Goal: Task Accomplishment & Management: Manage account settings

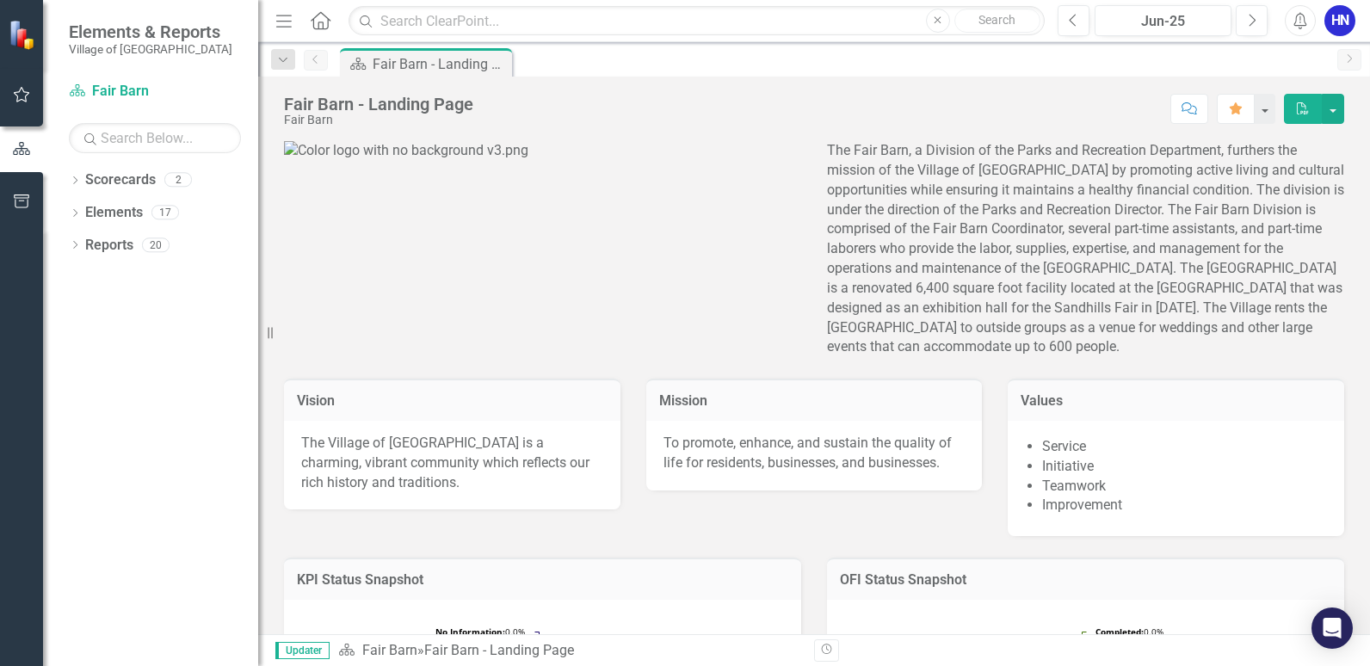
click at [34, 99] on button "button" at bounding box center [22, 95] width 39 height 36
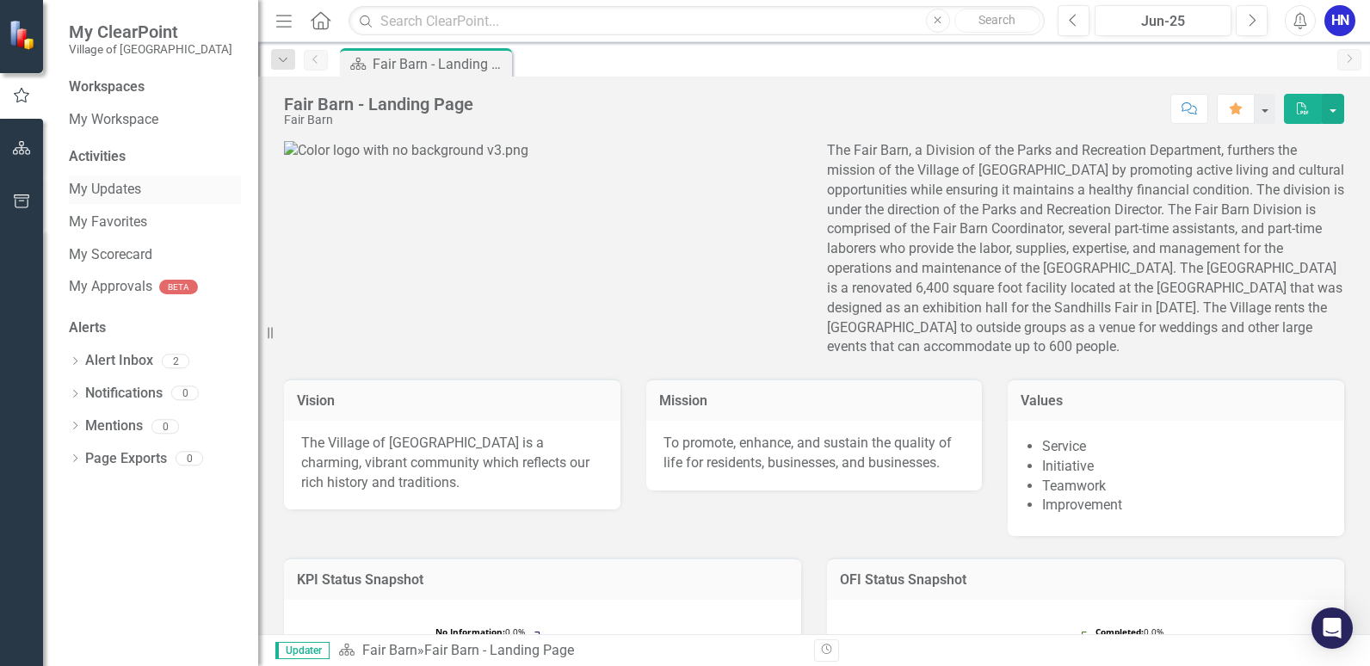
click at [157, 172] on div "Activities My Updates My Favorites My Scorecard My Approvals BETA" at bounding box center [155, 226] width 172 height 158
click at [152, 183] on link "My Updates" at bounding box center [155, 190] width 172 height 20
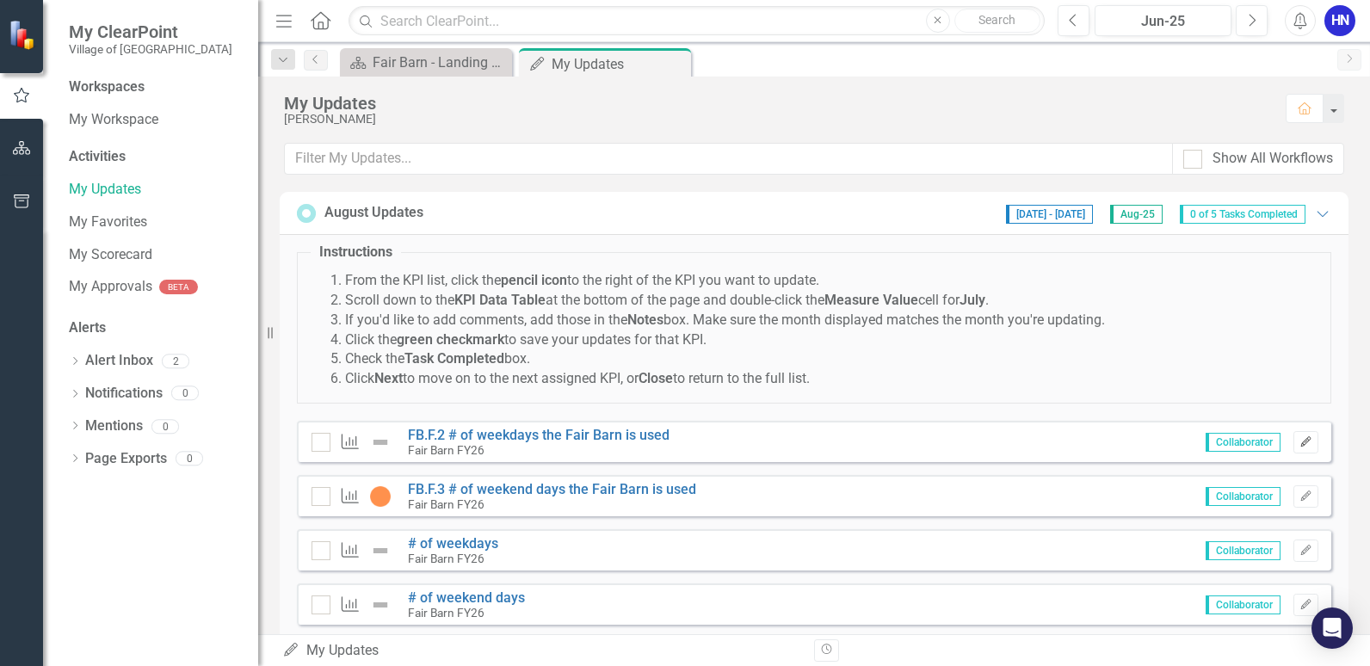
click at [1296, 435] on button "Edit" at bounding box center [1305, 442] width 25 height 22
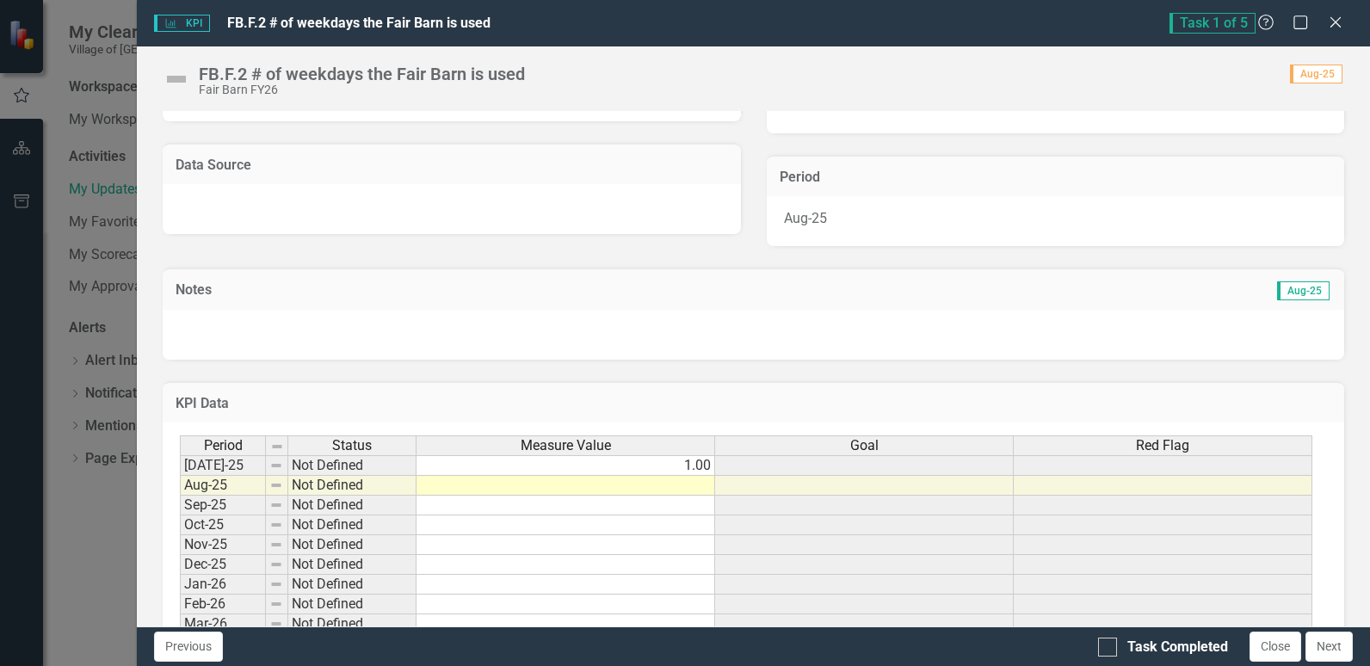
scroll to position [418, 0]
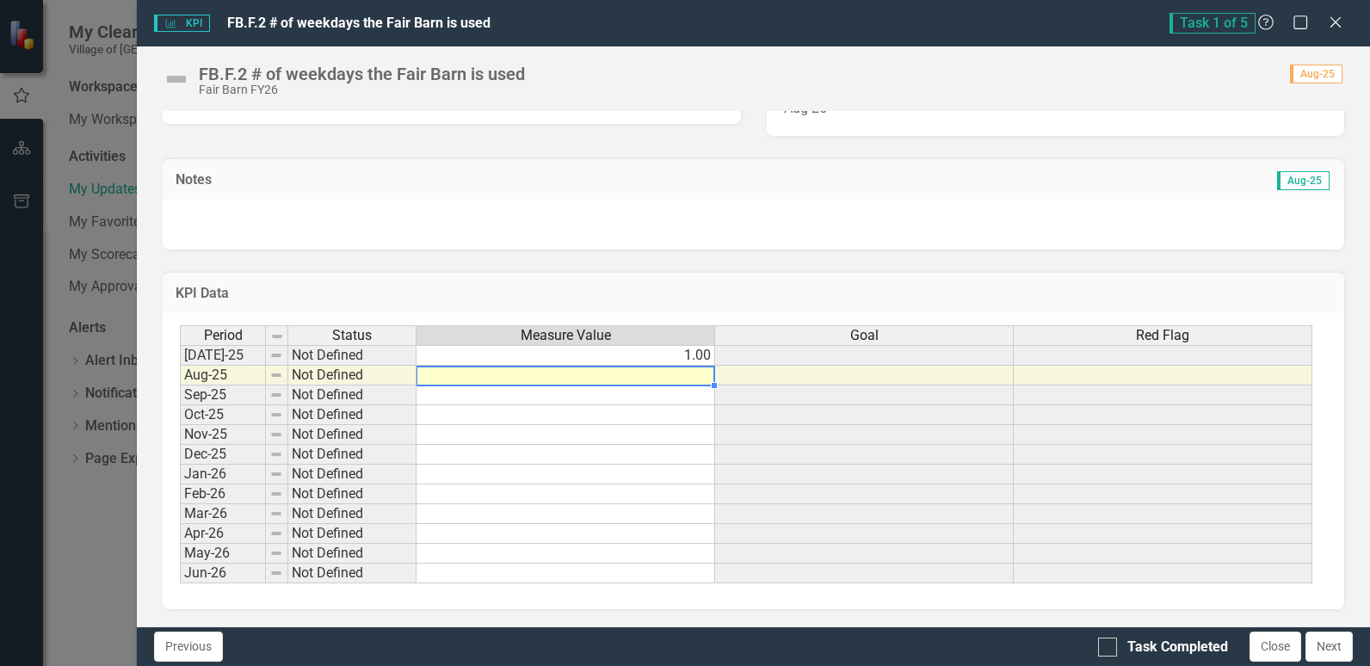
click at [694, 373] on td at bounding box center [565, 376] width 299 height 20
type textarea "1"
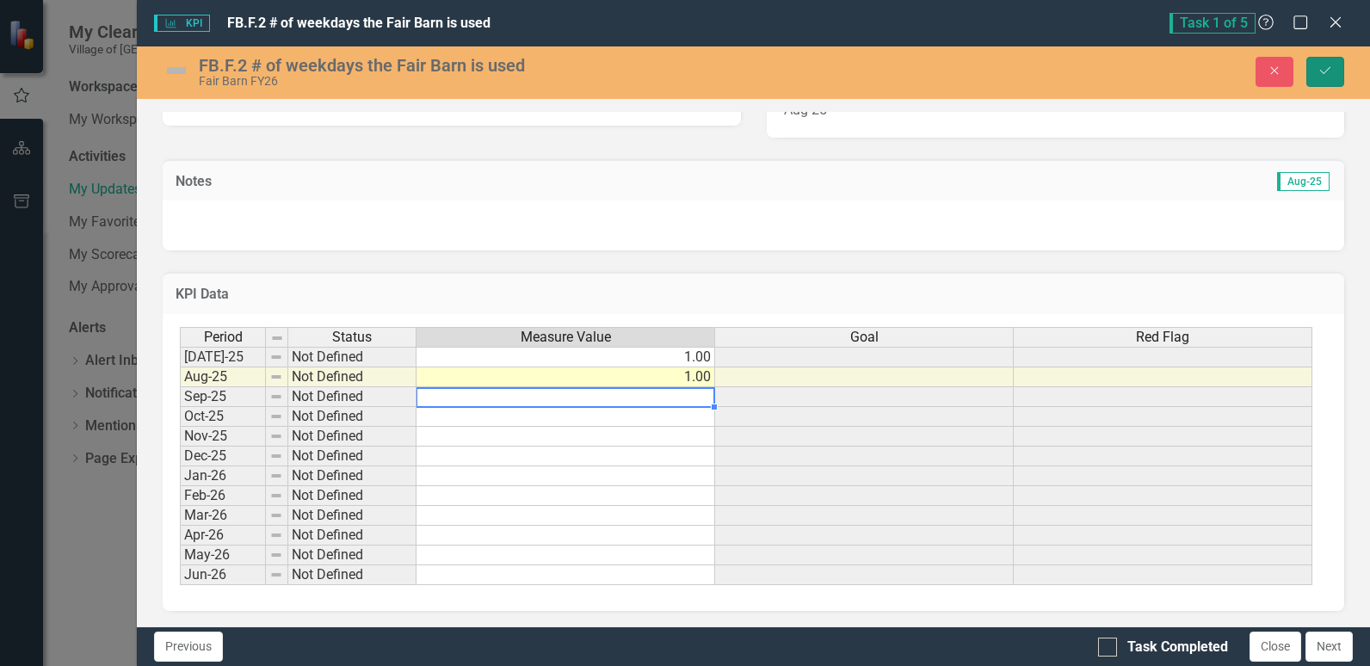
click at [1316, 68] on button "Save" at bounding box center [1325, 72] width 38 height 30
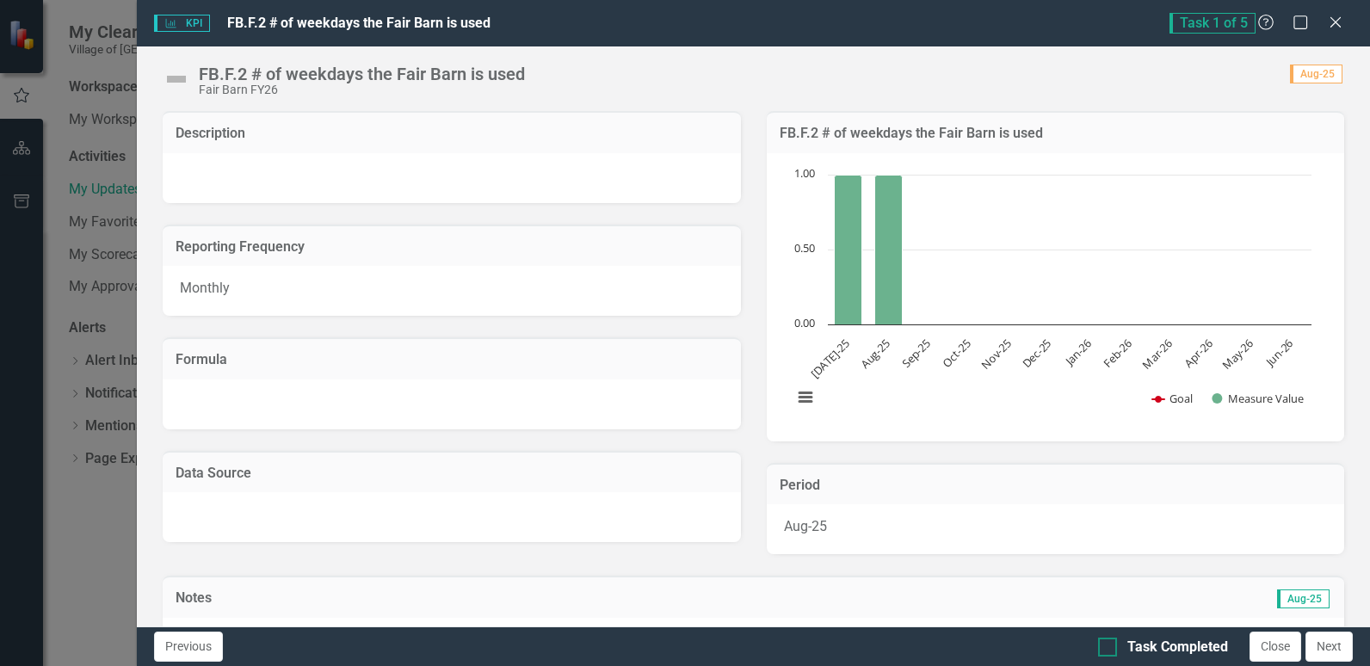
click at [1102, 650] on div at bounding box center [1107, 646] width 19 height 19
click at [1102, 649] on input "Task Completed" at bounding box center [1103, 642] width 11 height 11
checkbox input "true"
click at [1345, 650] on button "Next" at bounding box center [1328, 646] width 47 height 30
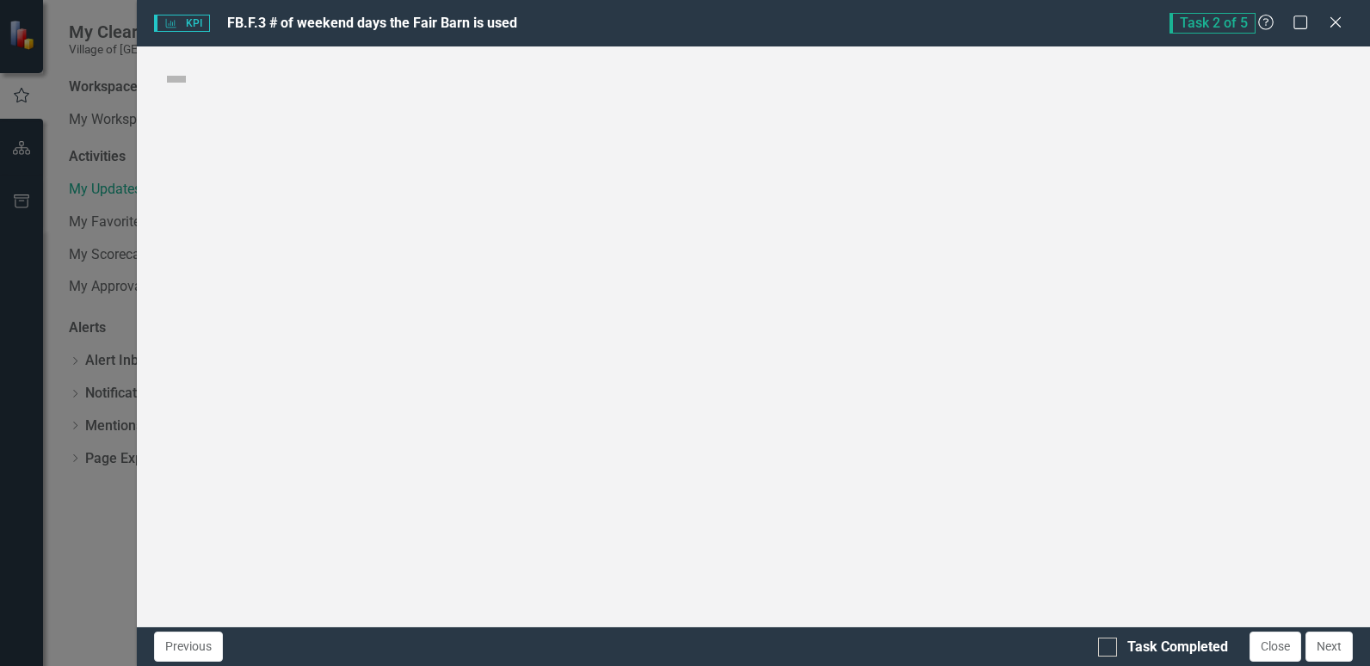
checkbox input "true"
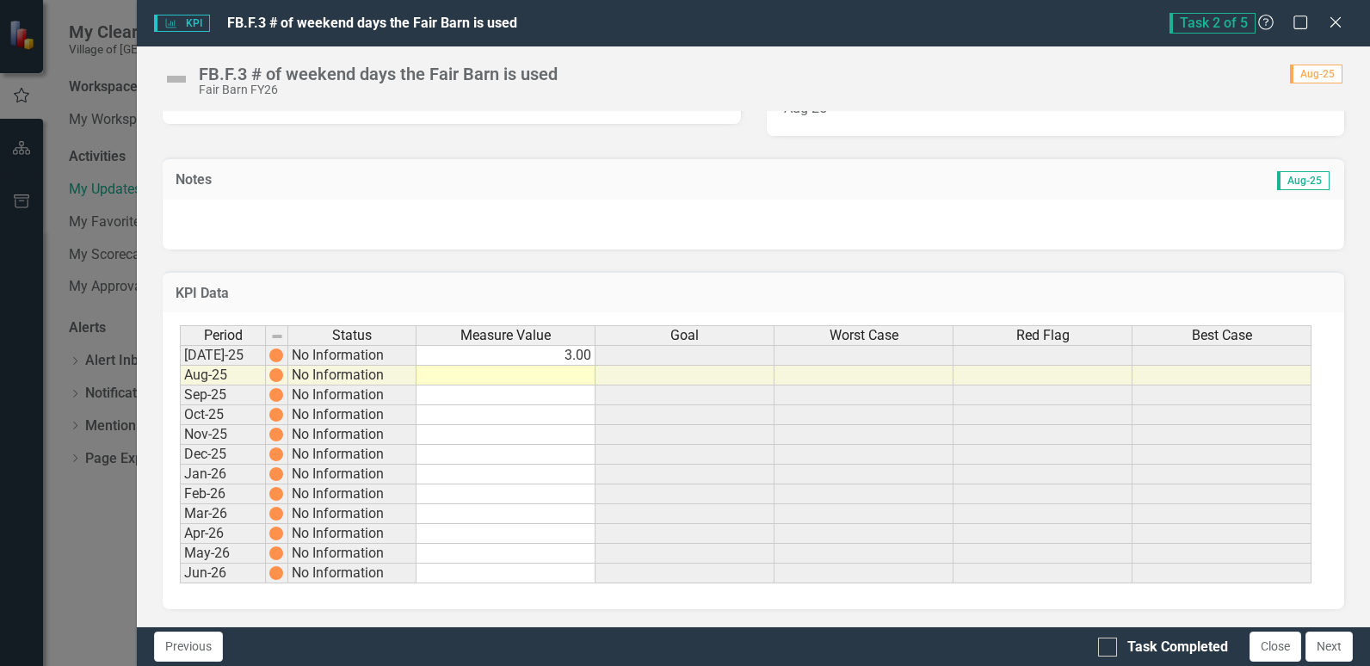
click at [546, 373] on td at bounding box center [505, 376] width 179 height 20
type textarea "8"
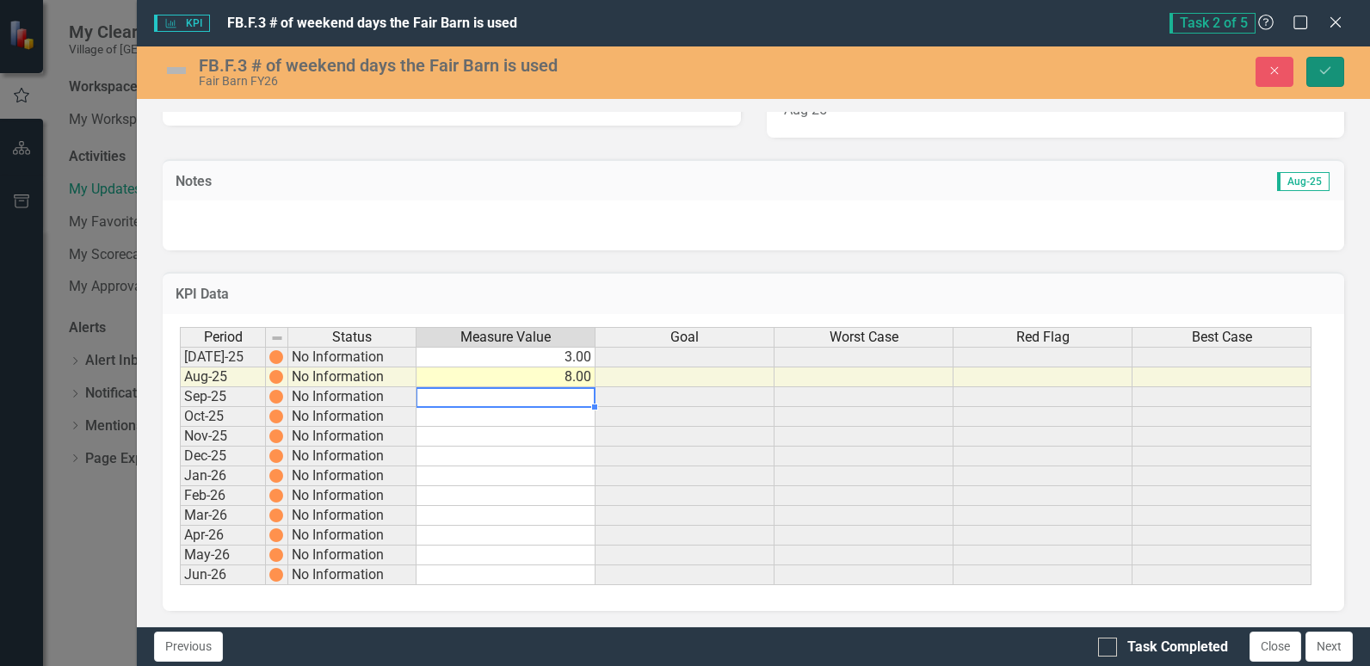
click at [1319, 73] on icon "Save" at bounding box center [1324, 71] width 15 height 12
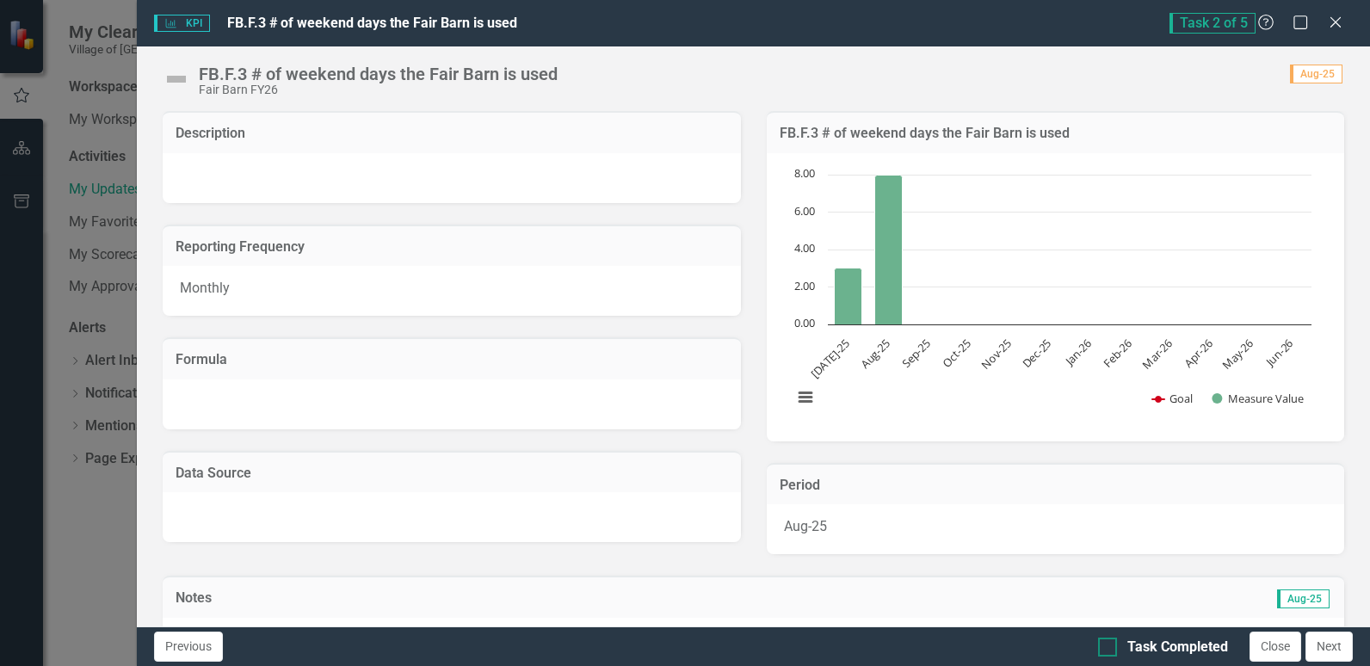
click at [1112, 646] on div at bounding box center [1107, 646] width 19 height 19
click at [1109, 646] on input "Task Completed" at bounding box center [1103, 642] width 11 height 11
checkbox input "true"
click at [1335, 639] on button "Next" at bounding box center [1328, 646] width 47 height 30
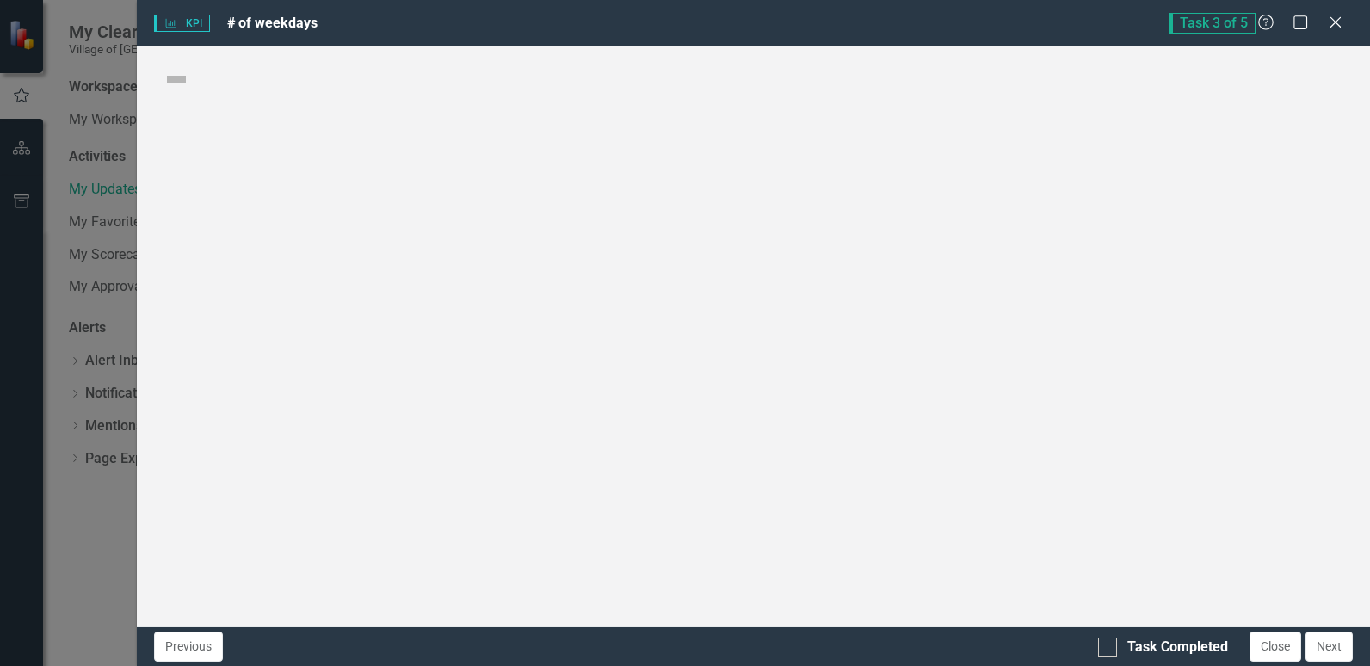
checkbox input "true"
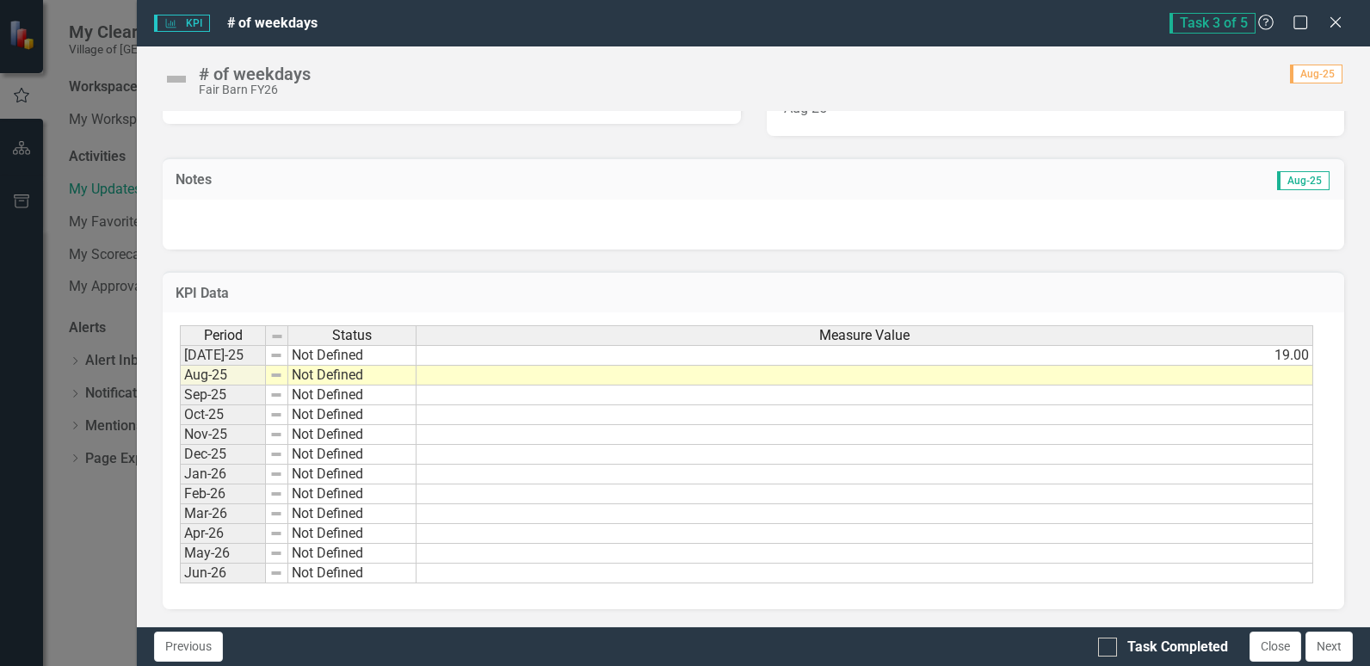
click at [1280, 379] on td at bounding box center [864, 376] width 896 height 20
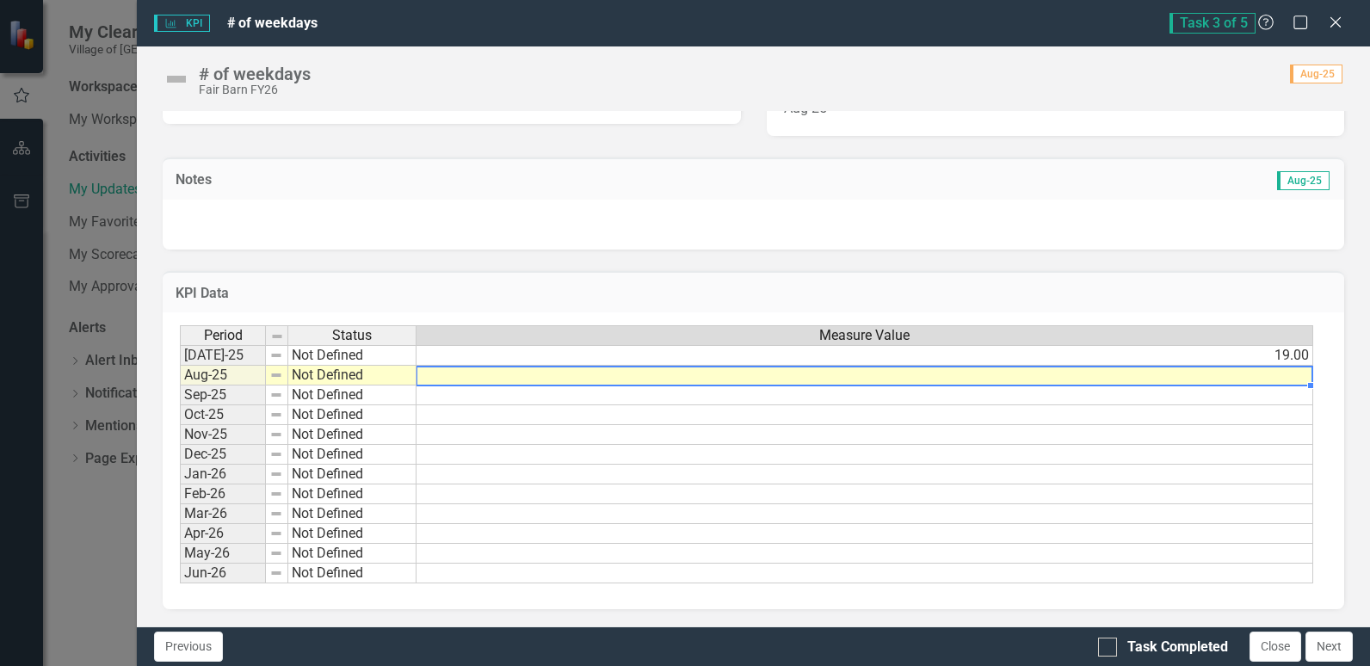
type textarea "16"
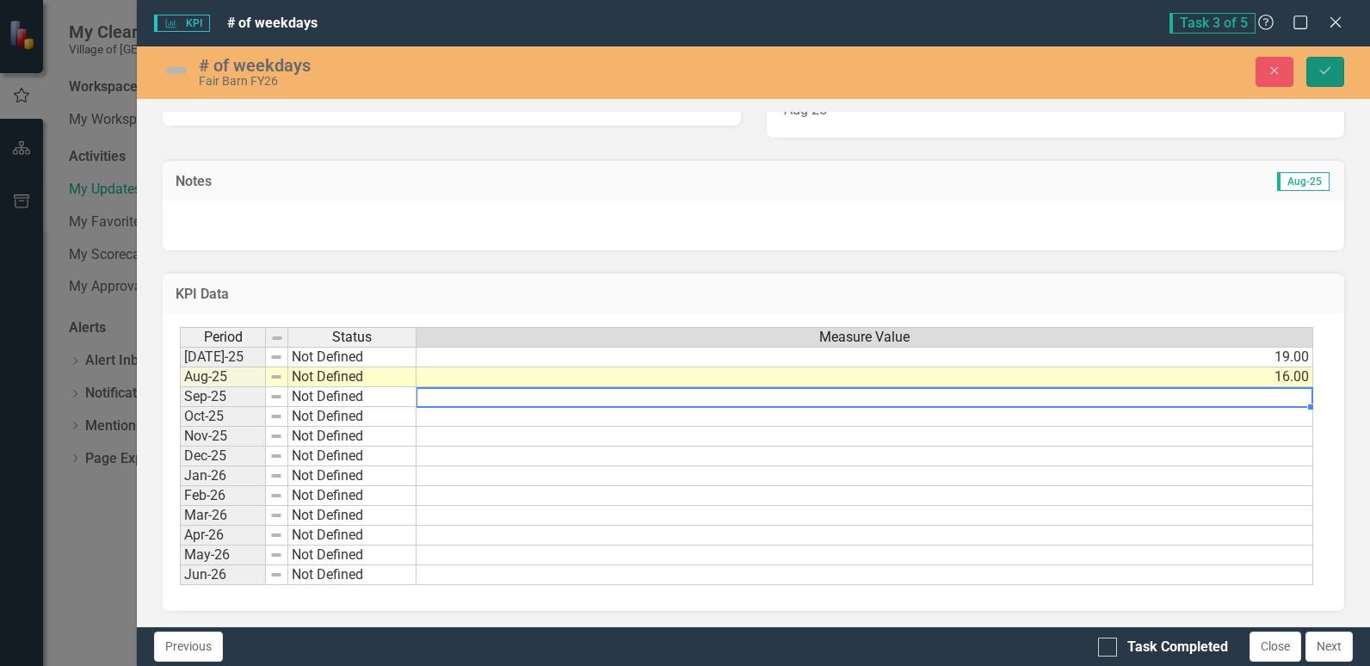
click at [1309, 70] on button "Save" at bounding box center [1325, 72] width 38 height 30
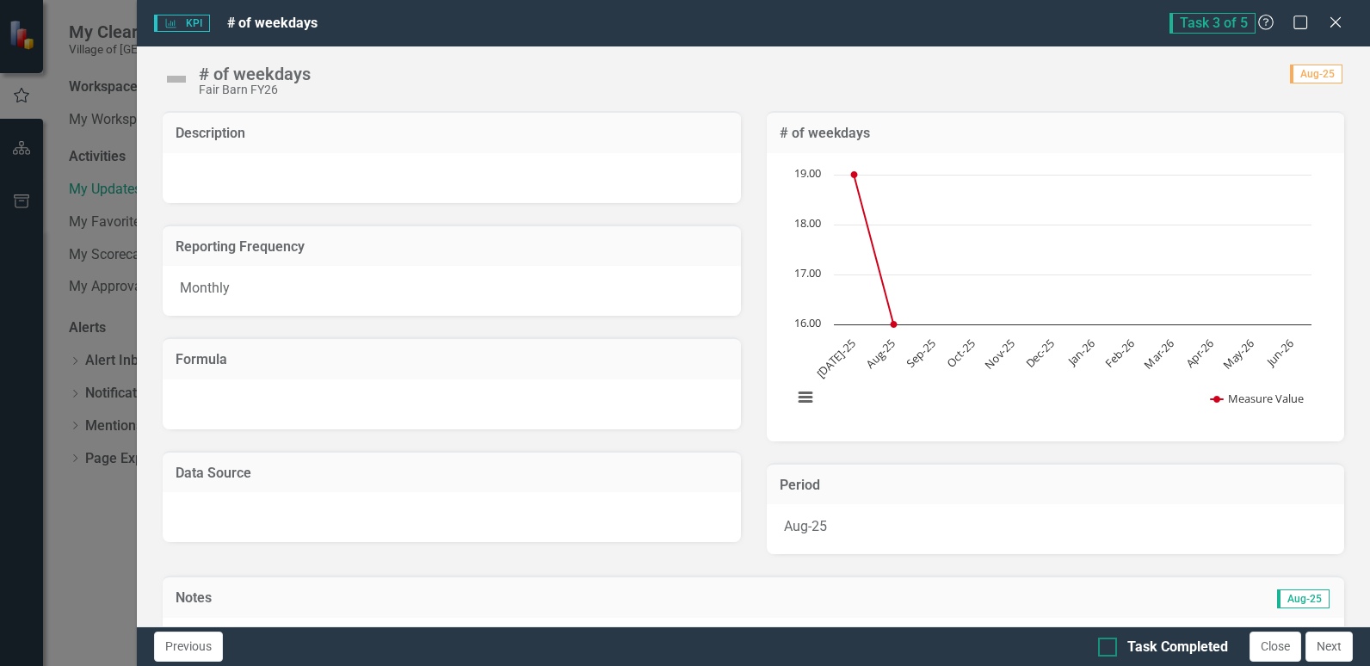
click at [1110, 650] on div at bounding box center [1107, 646] width 19 height 19
click at [1109, 649] on input "Task Completed" at bounding box center [1103, 642] width 11 height 11
checkbox input "true"
click at [1324, 650] on button "Next" at bounding box center [1328, 646] width 47 height 30
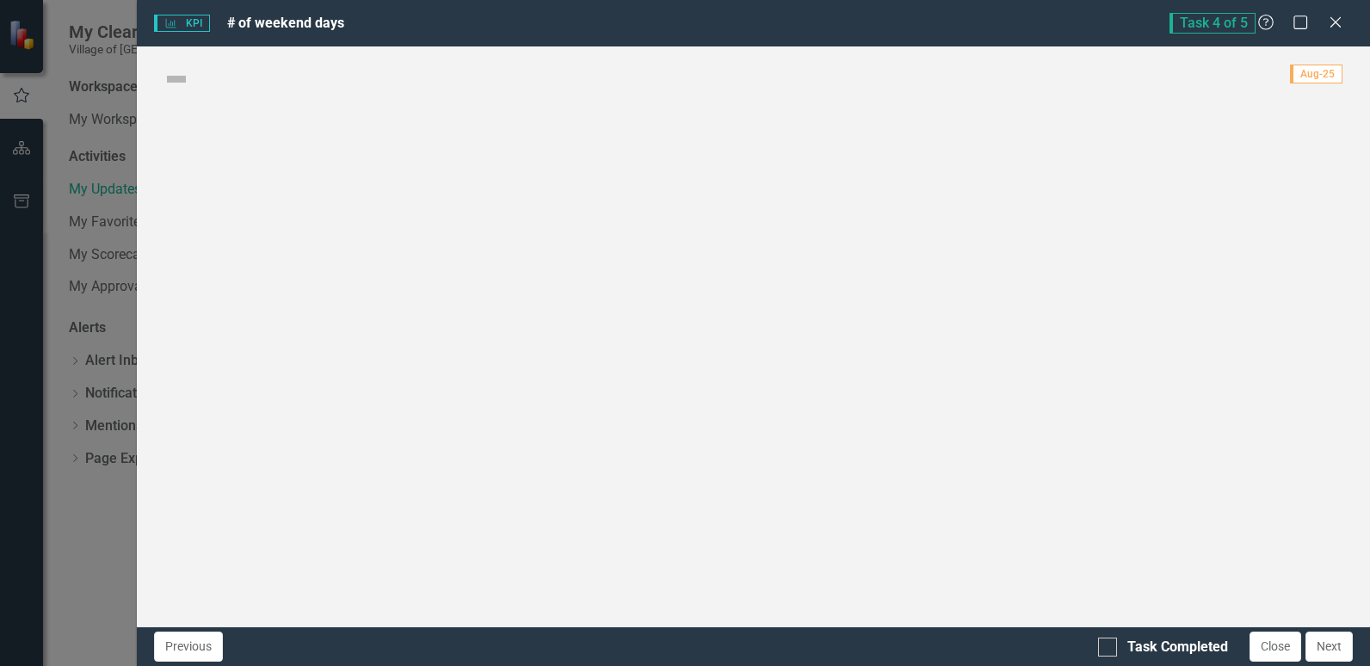
checkbox input "true"
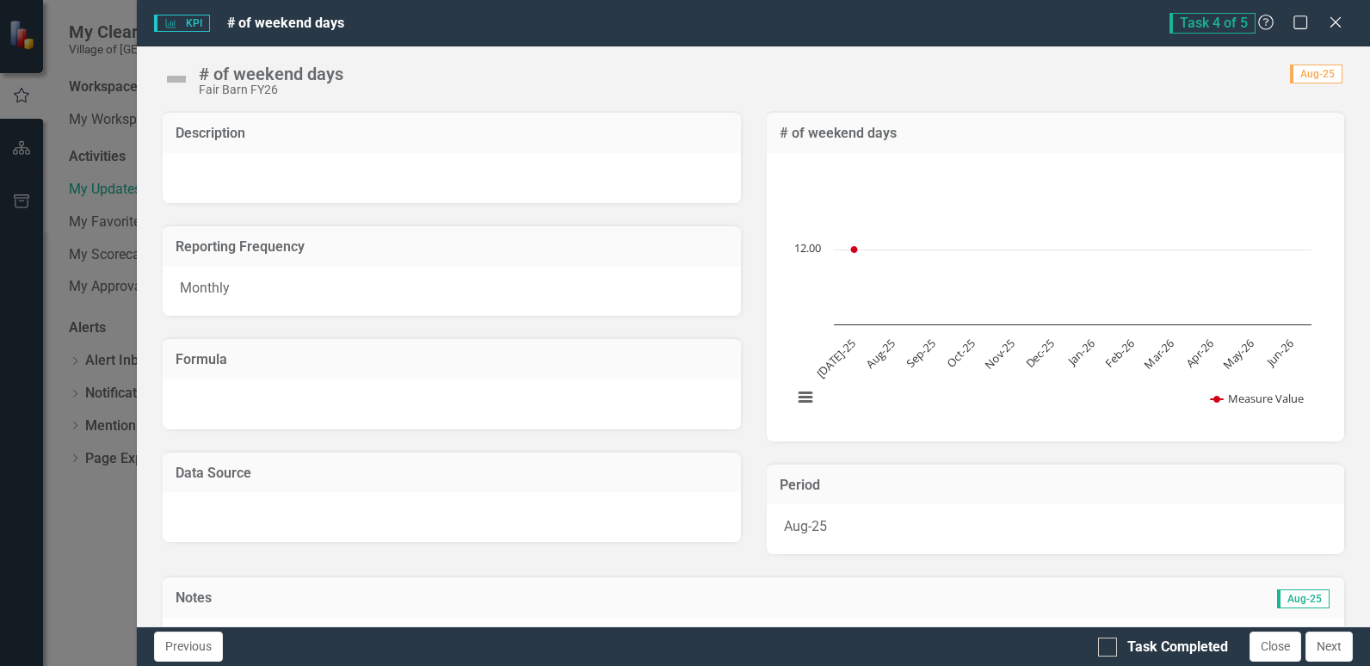
scroll to position [344, 0]
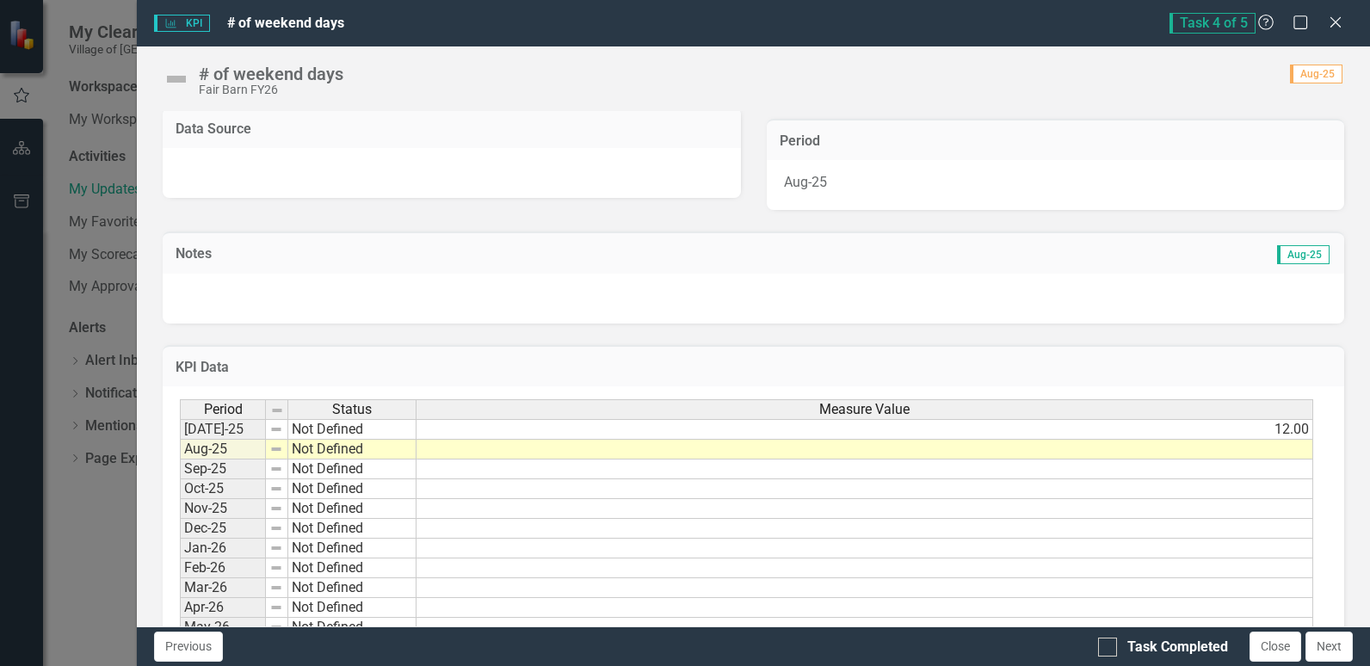
click at [1106, 447] on td at bounding box center [864, 450] width 896 height 20
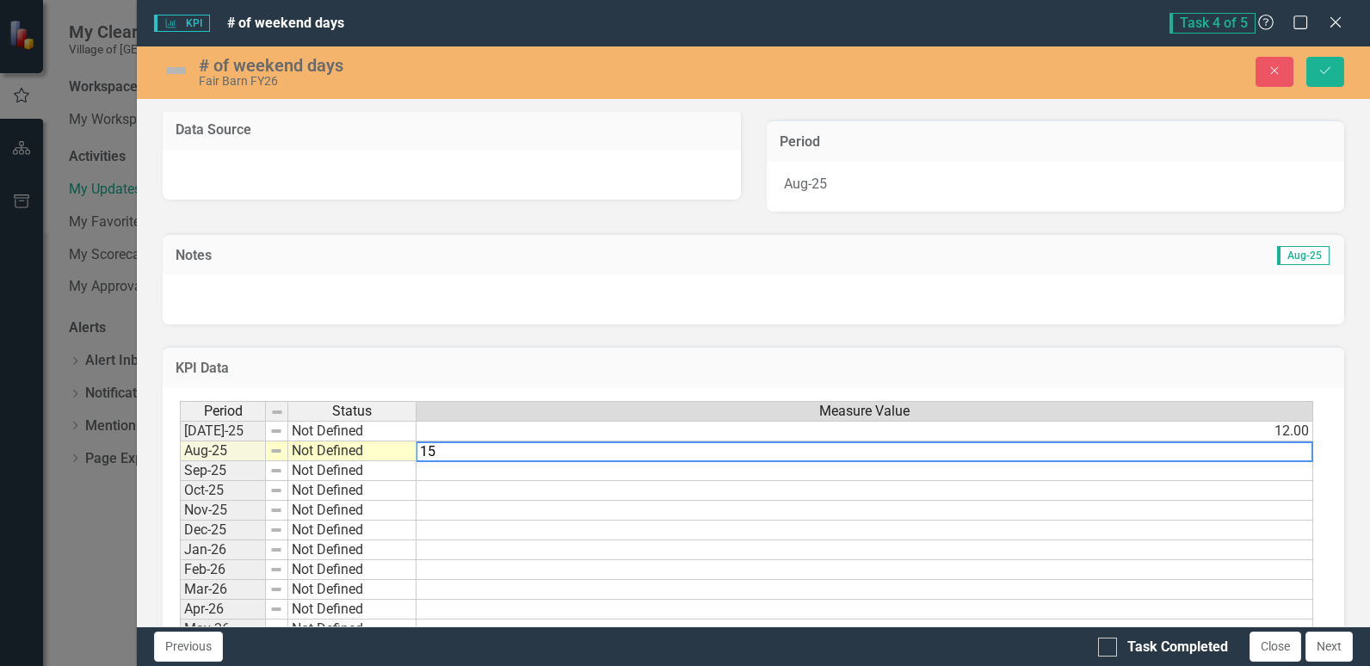
type textarea "15"
click at [1108, 467] on td at bounding box center [864, 471] width 896 height 20
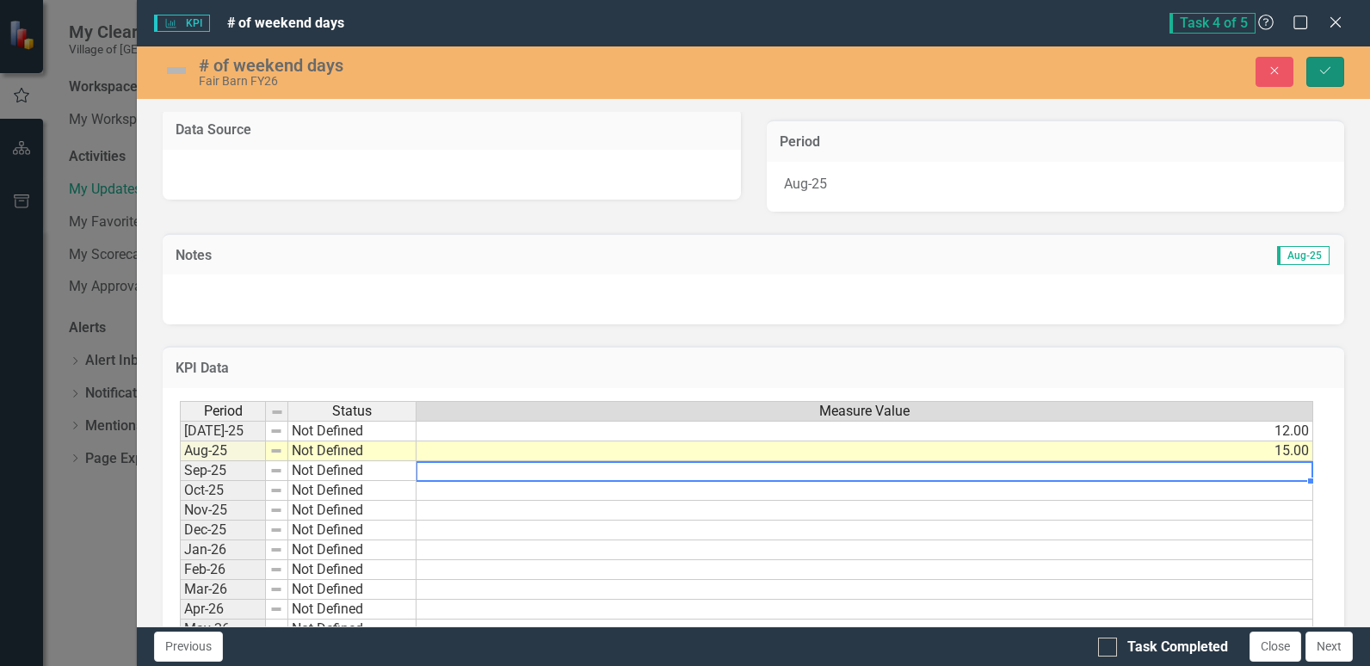
click at [1335, 73] on button "Save" at bounding box center [1325, 72] width 38 height 30
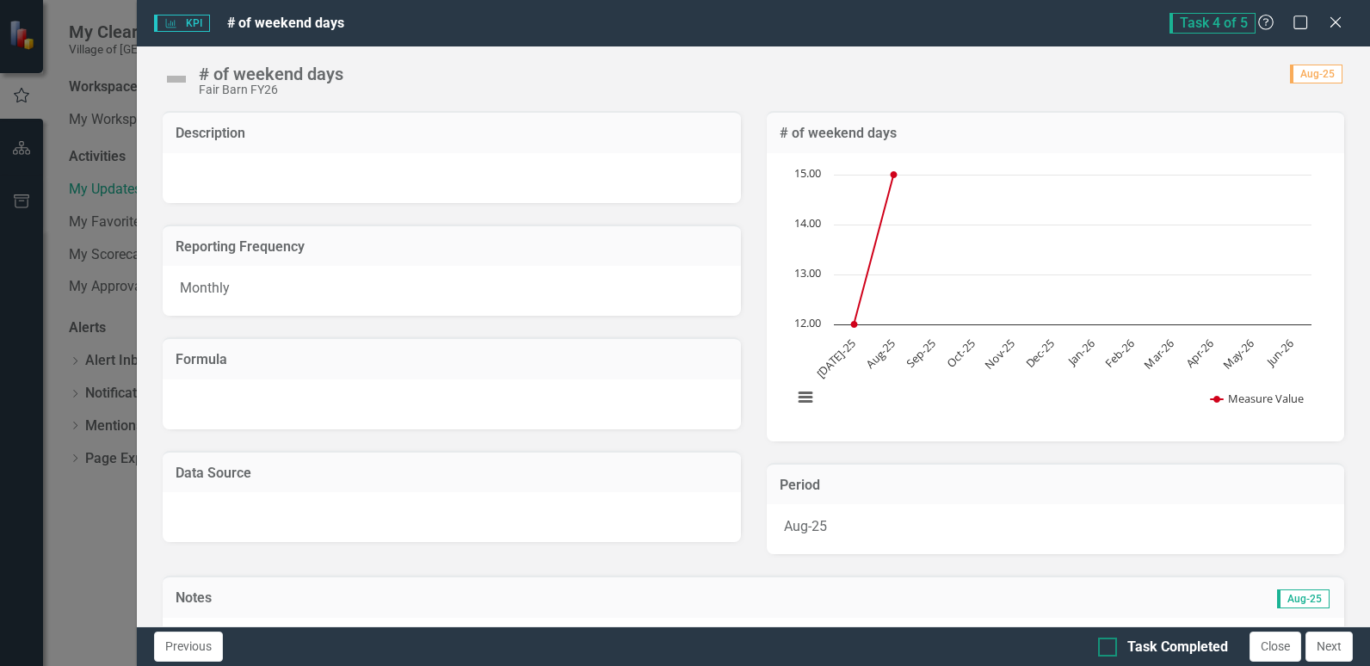
click at [1100, 643] on input "Task Completed" at bounding box center [1103, 642] width 11 height 11
checkbox input "true"
click at [1324, 645] on button "Next" at bounding box center [1328, 646] width 47 height 30
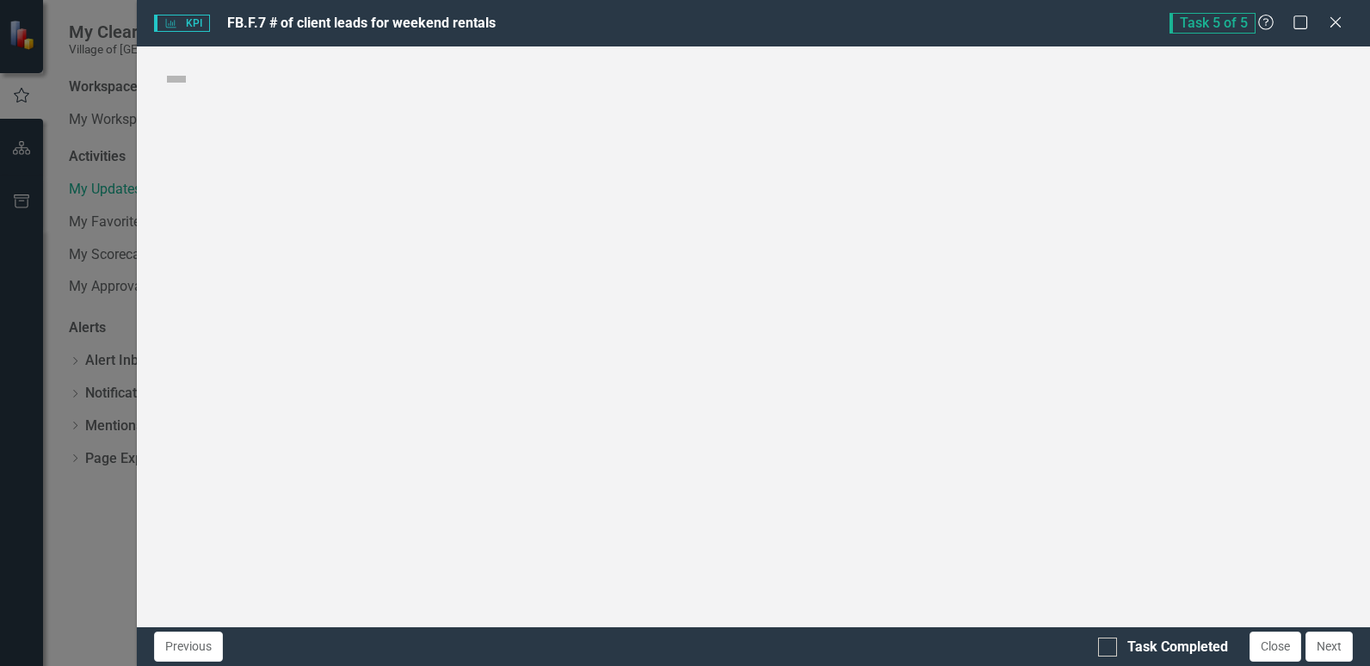
checkbox input "true"
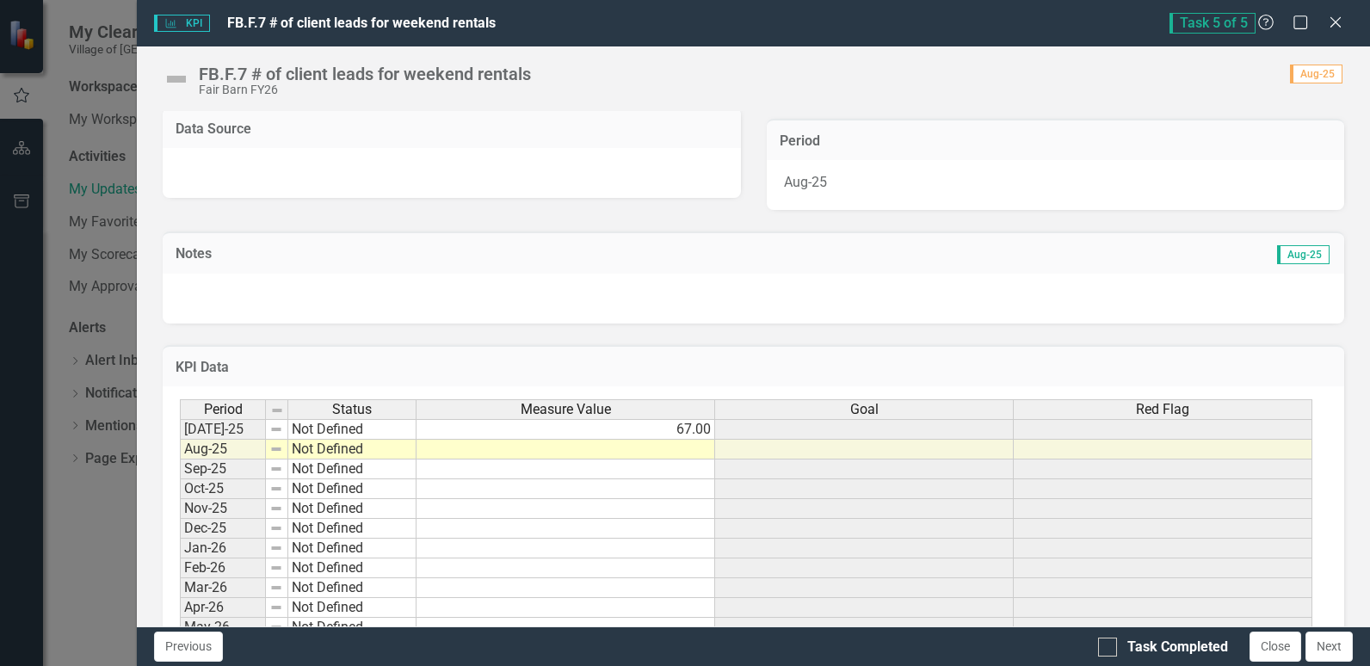
click at [690, 453] on td at bounding box center [565, 450] width 299 height 20
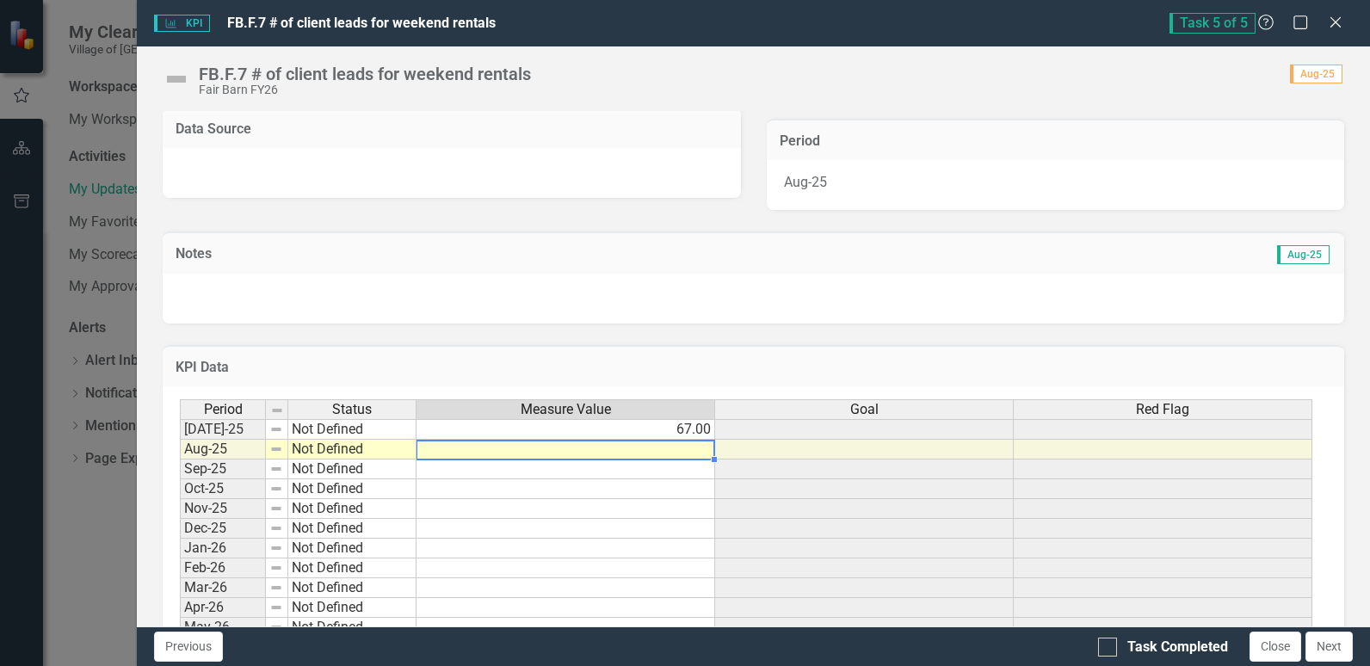
click at [690, 453] on td at bounding box center [565, 450] width 299 height 20
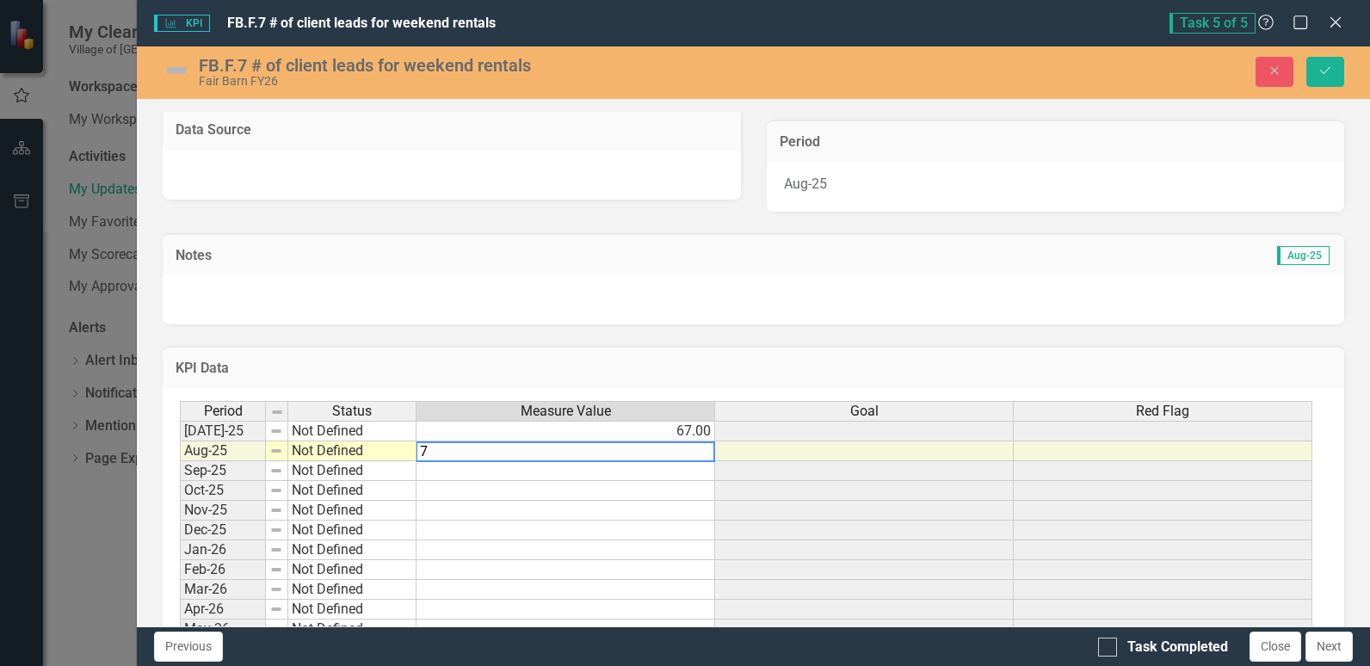
type textarea "74"
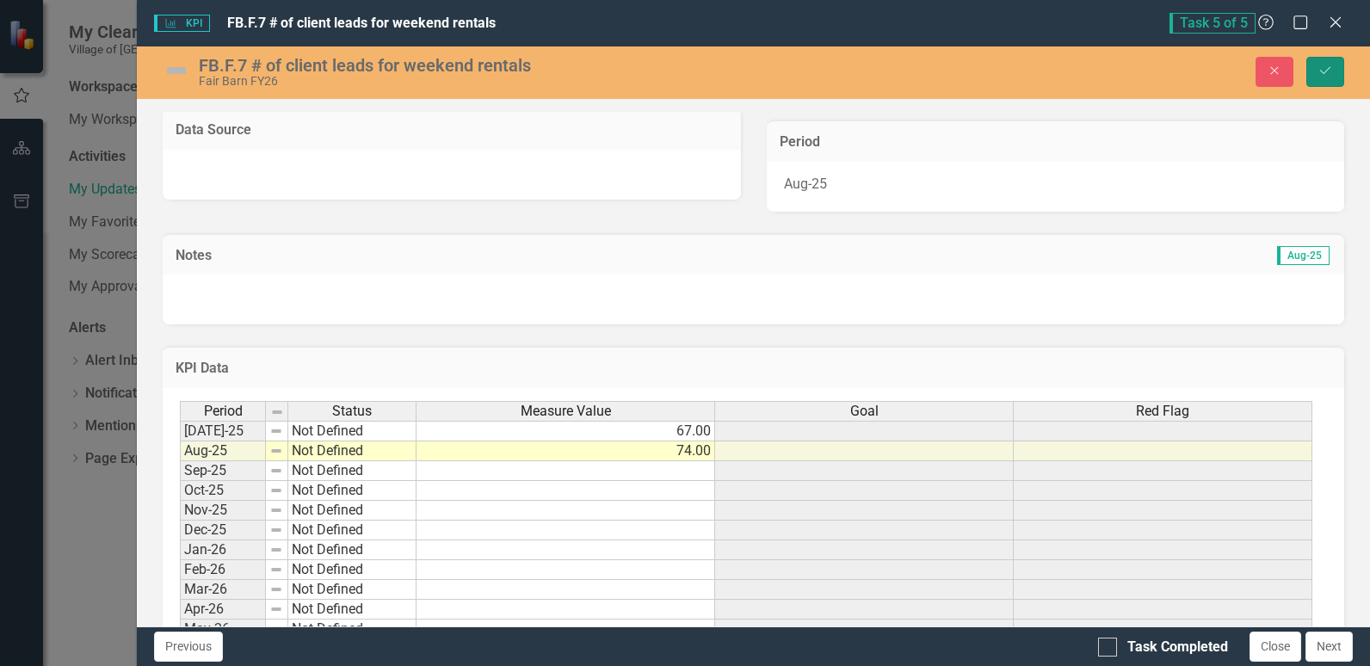
click at [1332, 73] on icon "Save" at bounding box center [1324, 71] width 15 height 12
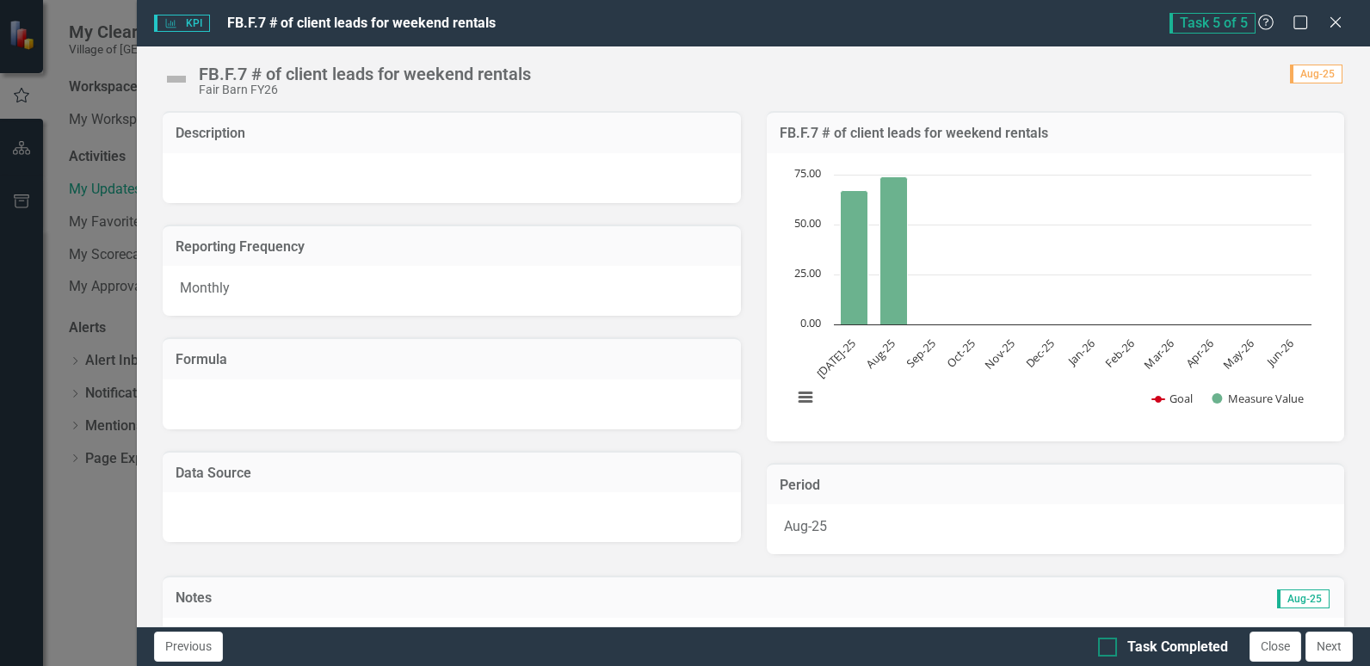
click at [1117, 650] on div "Task Completed" at bounding box center [1163, 647] width 130 height 20
click at [1109, 649] on input "Task Completed" at bounding box center [1103, 642] width 11 height 11
checkbox input "true"
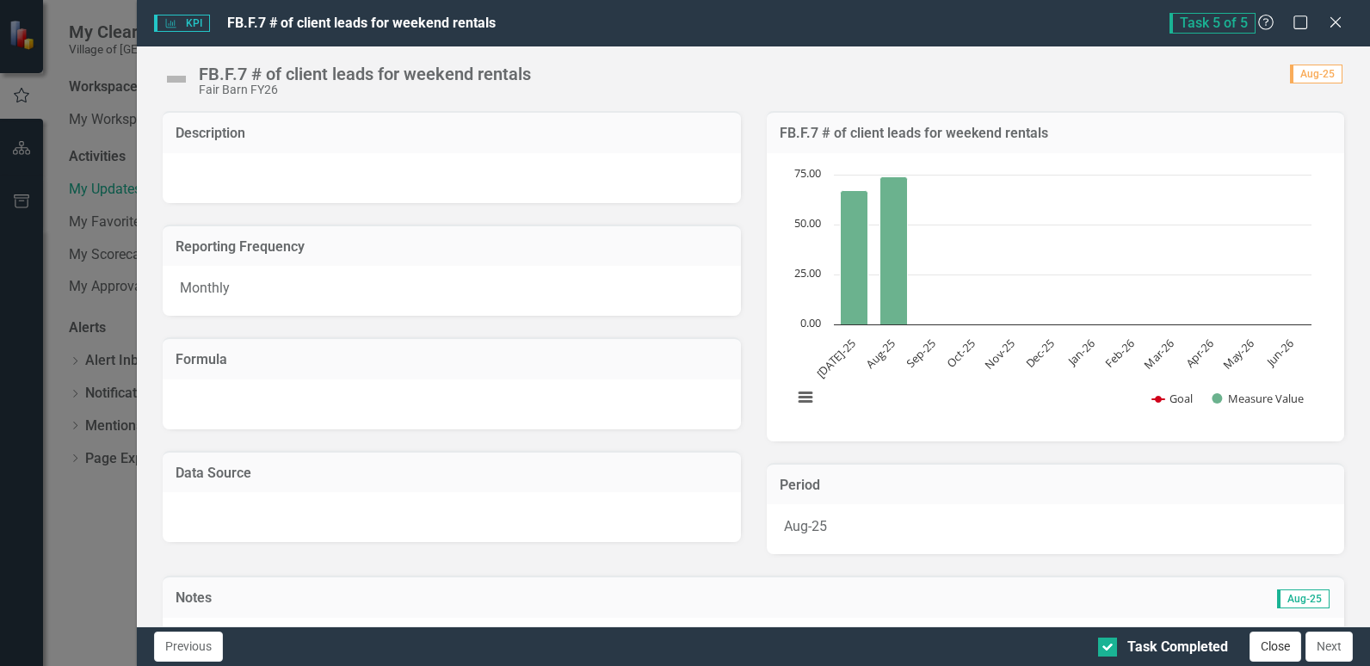
click at [1274, 661] on button "Close" at bounding box center [1275, 646] width 52 height 30
checkbox input "true"
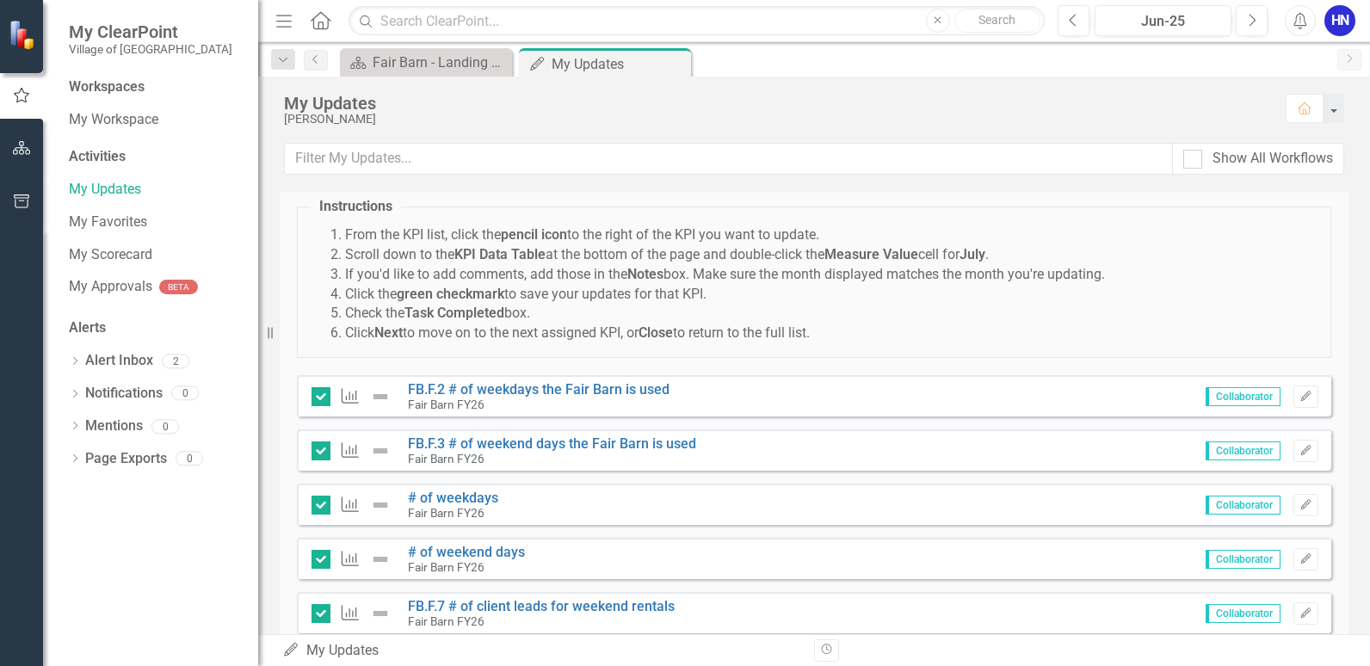
scroll to position [0, 0]
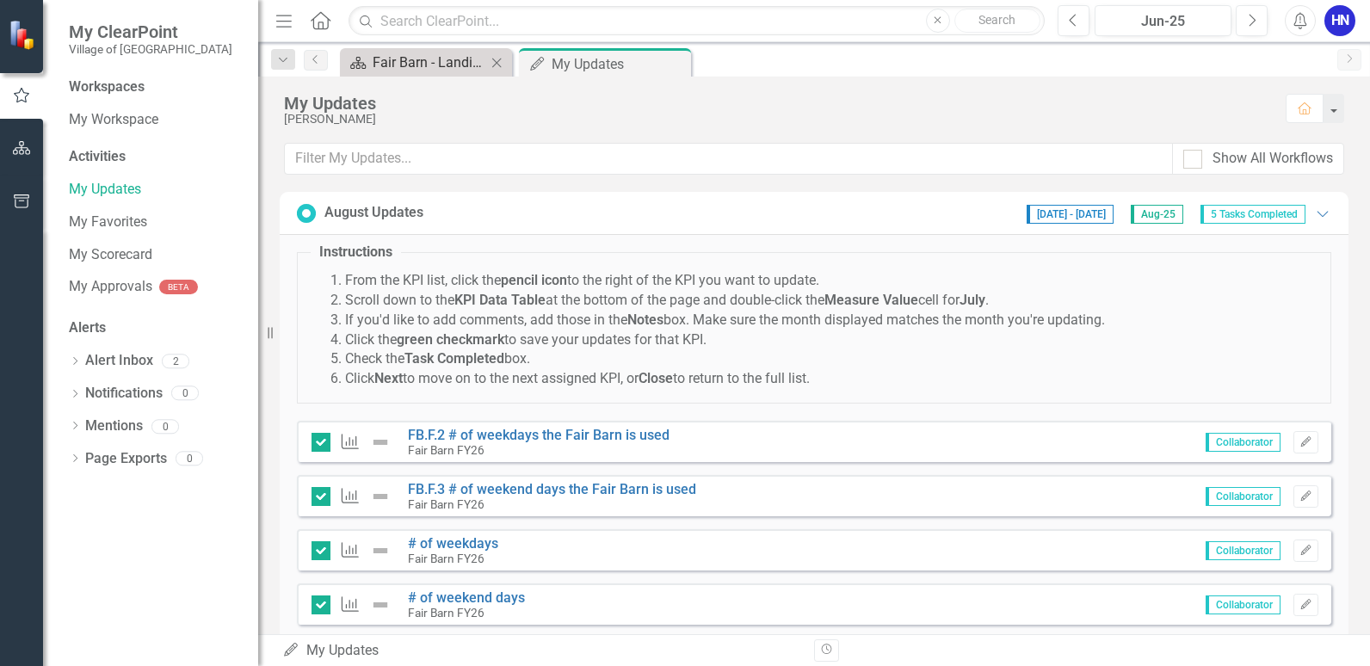
click at [422, 64] on div "Fair Barn - Landing Page" at bounding box center [430, 63] width 114 height 22
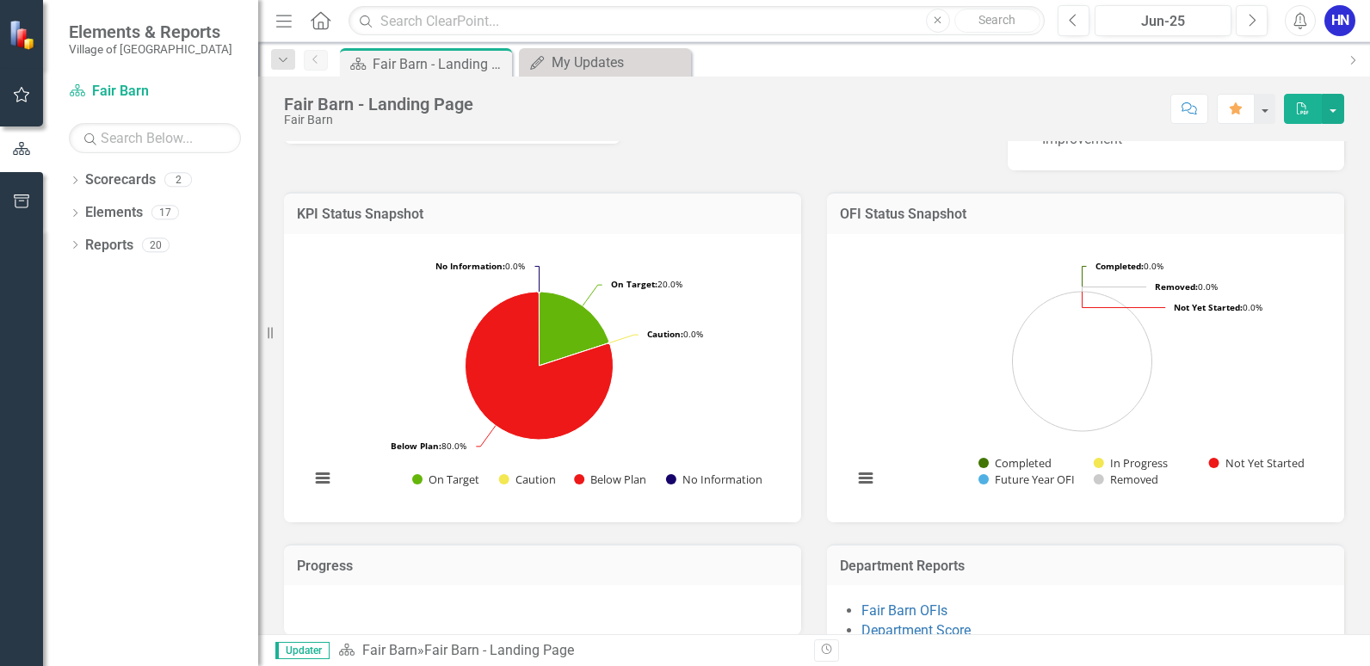
scroll to position [324, 0]
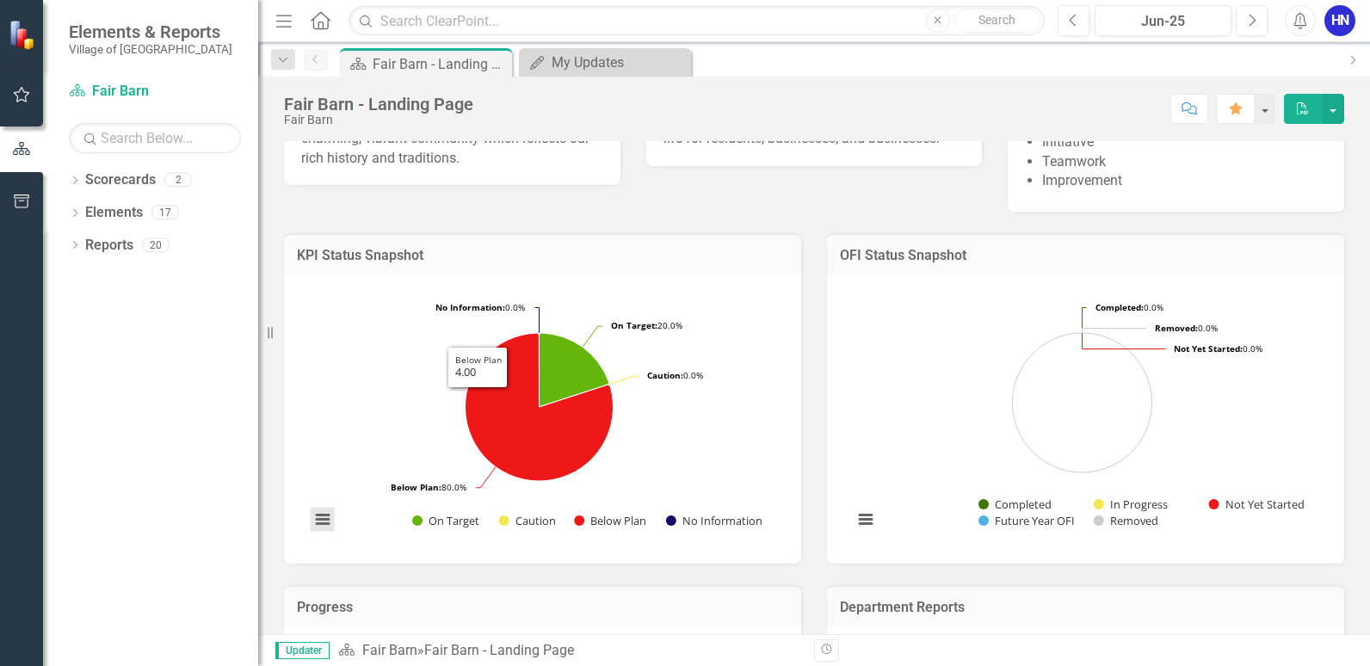
click at [317, 524] on button "View chart menu, Chart" at bounding box center [323, 520] width 24 height 24
click at [806, 423] on div "KPI Status Snapshot Loading... Chart Pie chart with 4 slices. KPI snapshot (Cha…" at bounding box center [542, 388] width 543 height 352
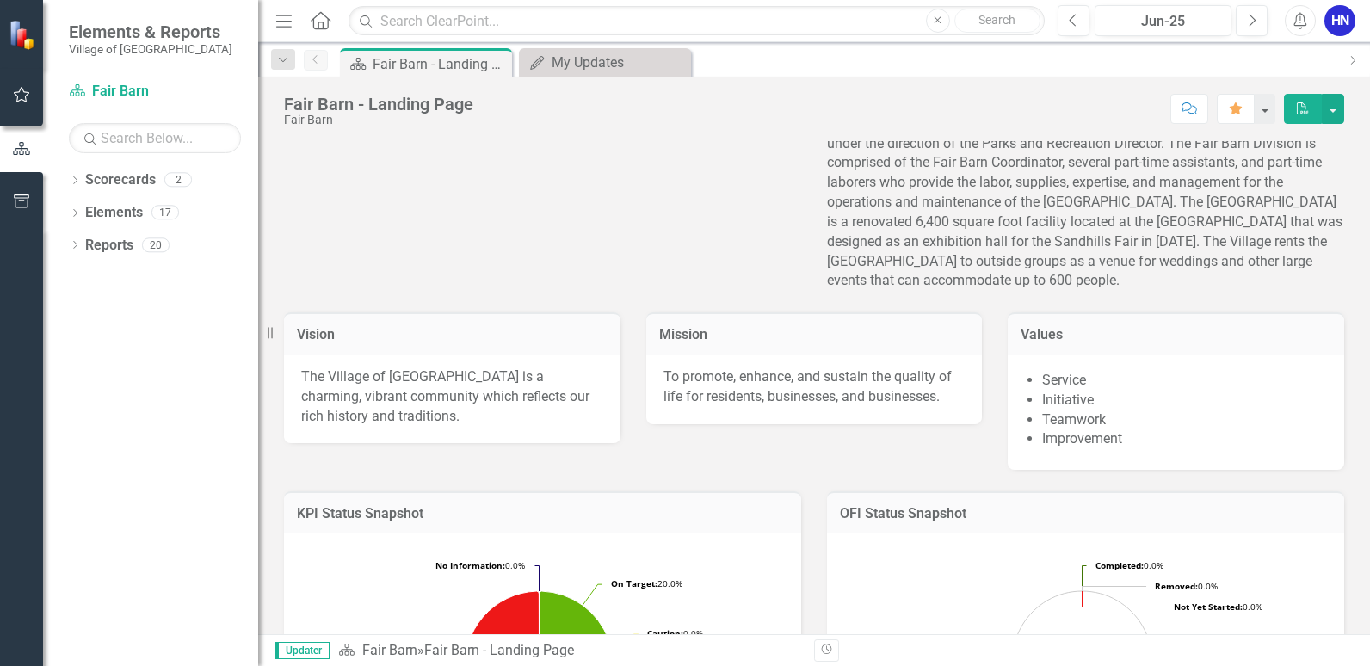
scroll to position [0, 0]
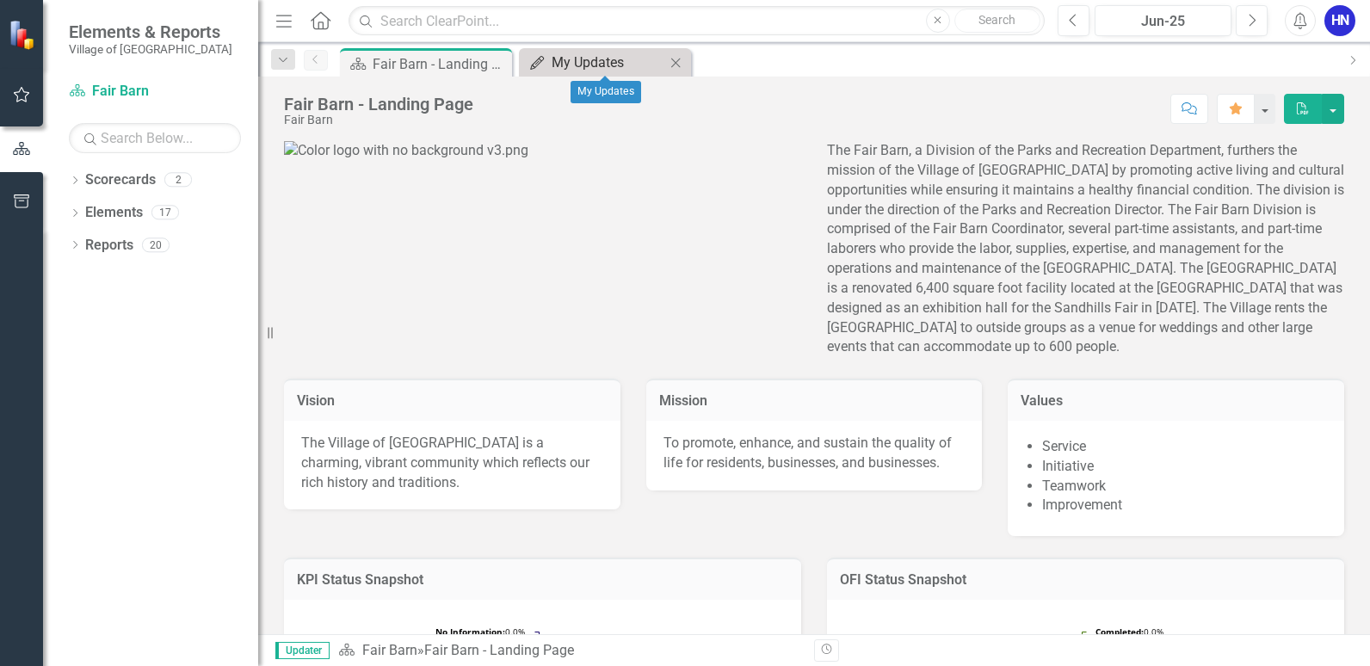
click at [607, 64] on div "My Updates" at bounding box center [608, 63] width 114 height 22
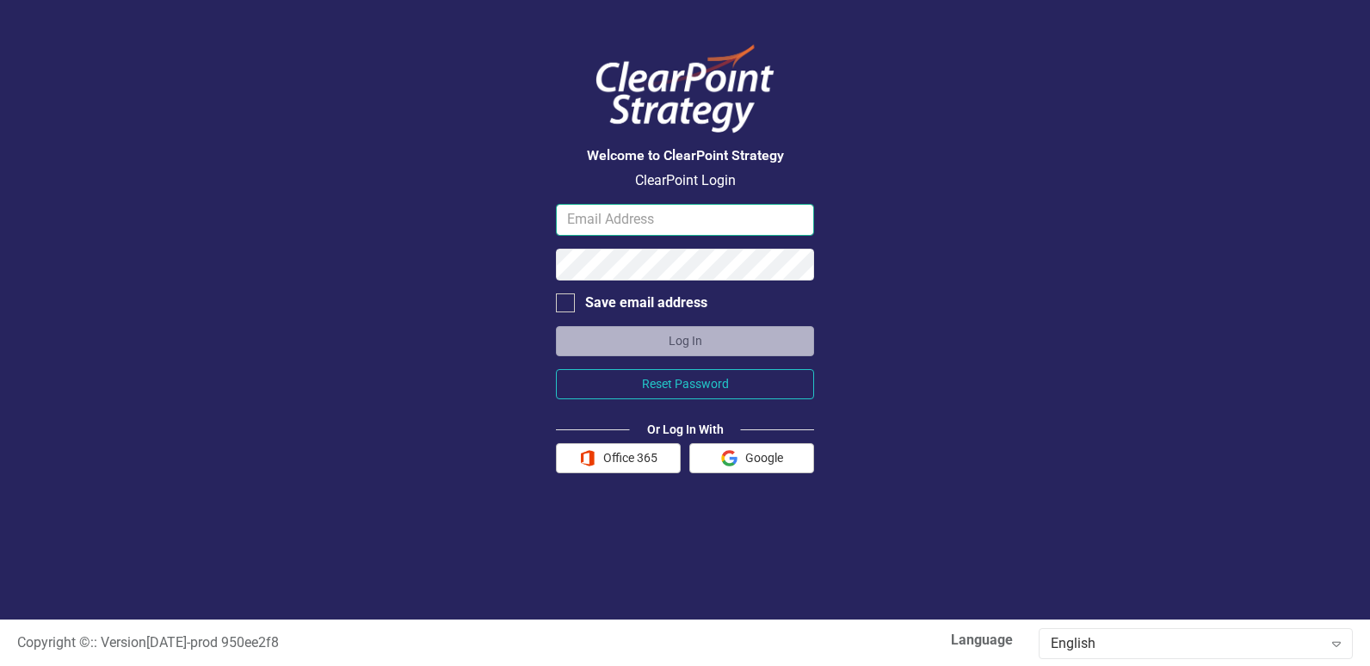
type input "[EMAIL_ADDRESS][DOMAIN_NAME]"
